Goal: Understand process/instructions: Learn how to perform a task or action

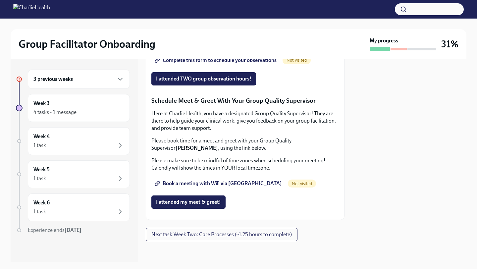
scroll to position [559, 0]
click at [260, 64] on span "Complete this form to schedule your observations" at bounding box center [216, 60] width 121 height 7
click at [225, 187] on span "Book a meeting with Will via [GEOGRAPHIC_DATA]" at bounding box center [219, 183] width 126 height 7
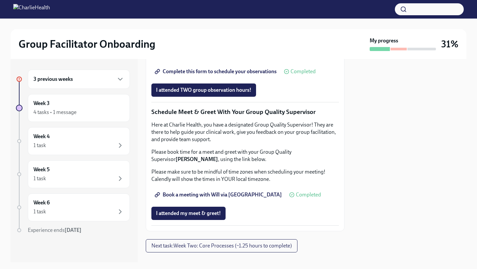
scroll to position [513, 0]
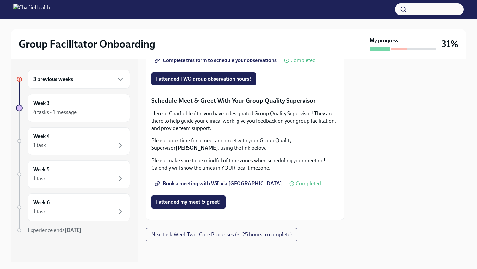
click at [252, 64] on span "Complete this form to schedule your observations" at bounding box center [216, 60] width 121 height 7
click at [247, 64] on span "Complete this form to schedule your observations" at bounding box center [216, 60] width 121 height 7
click at [263, 224] on span "Next task : Week Two: Core Processes (~1.25 hours to complete)" at bounding box center [222, 234] width 141 height 7
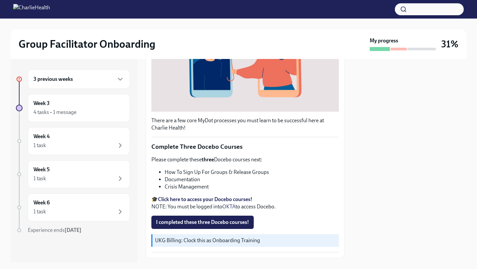
scroll to position [172, 0]
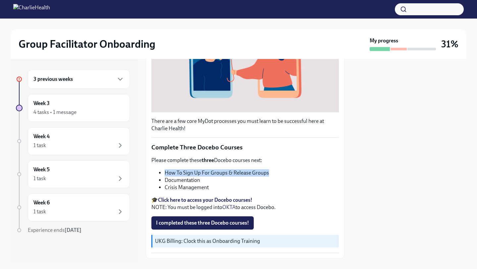
drag, startPoint x: 267, startPoint y: 171, endPoint x: 164, endPoint y: 173, distance: 103.1
click at [164, 173] on ul "How To Sign Up For Groups & Release Groups Documentation Crisis Management" at bounding box center [246, 180] width 188 height 22
copy li "How To Sign Up For Groups & Release Groups"
